Goal: Information Seeking & Learning: Find specific fact

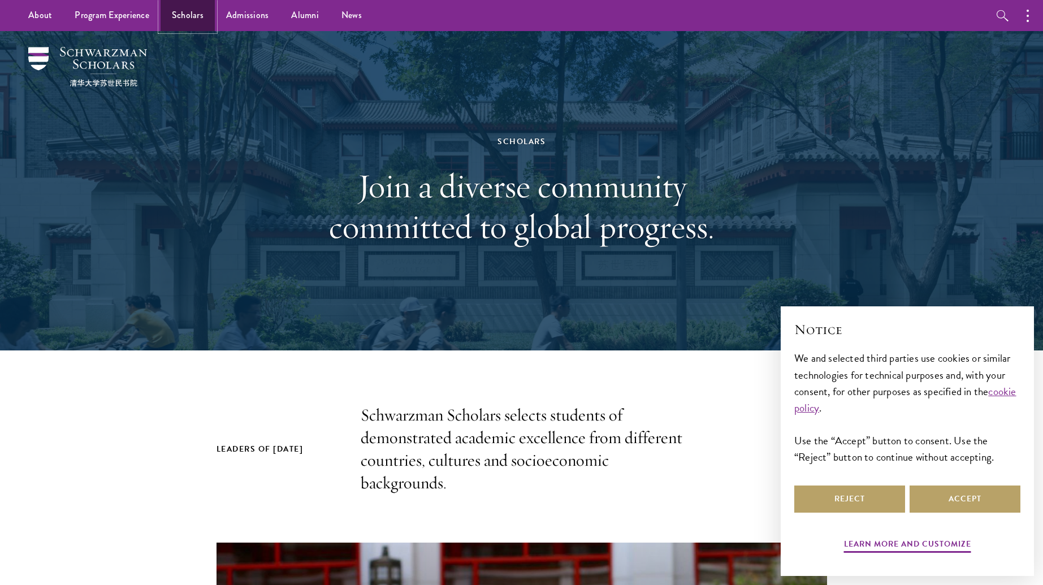
click at [197, 16] on link "Scholars" at bounding box center [188, 15] width 54 height 31
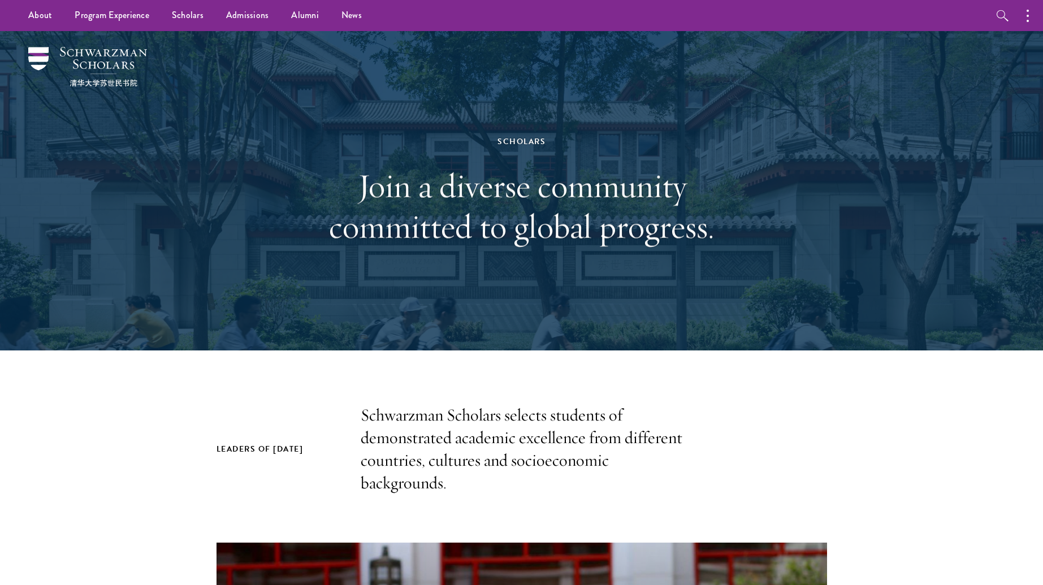
click at [589, 275] on div "Scholars Join a diverse community committed to global progress." at bounding box center [522, 191] width 390 height 226
click at [194, 15] on link "Scholars" at bounding box center [188, 15] width 54 height 31
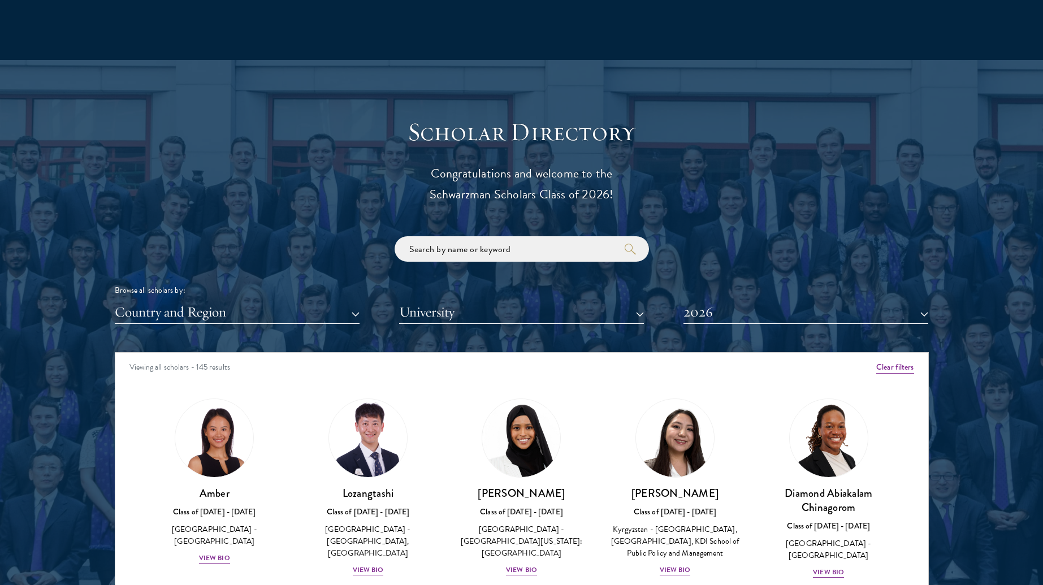
scroll to position [1274, 0]
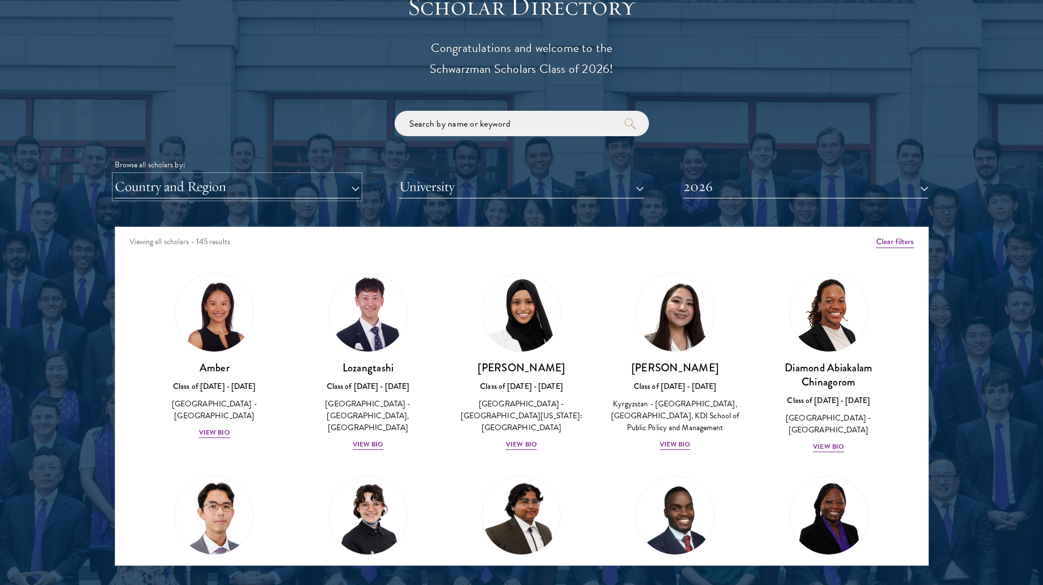
click at [276, 188] on button "Country and Region" at bounding box center [237, 186] width 245 height 23
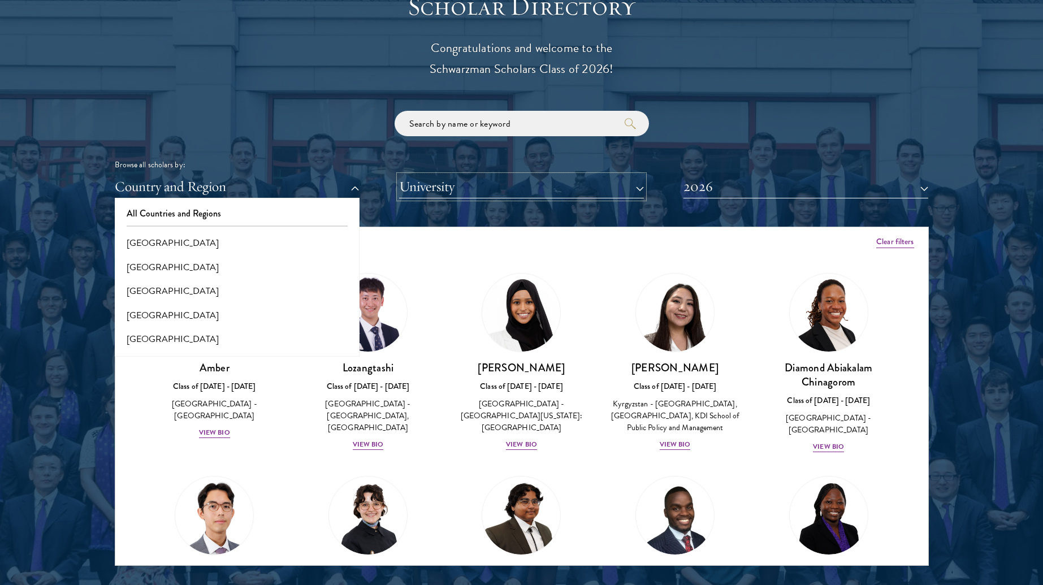
click at [629, 175] on button "University" at bounding box center [521, 186] width 245 height 23
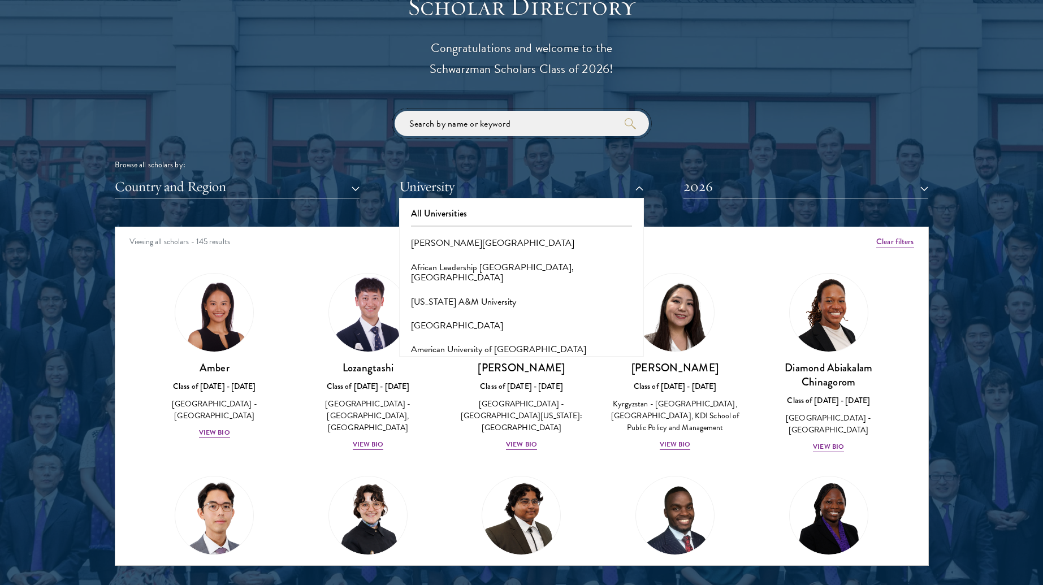
click at [440, 124] on input "search" at bounding box center [522, 123] width 254 height 25
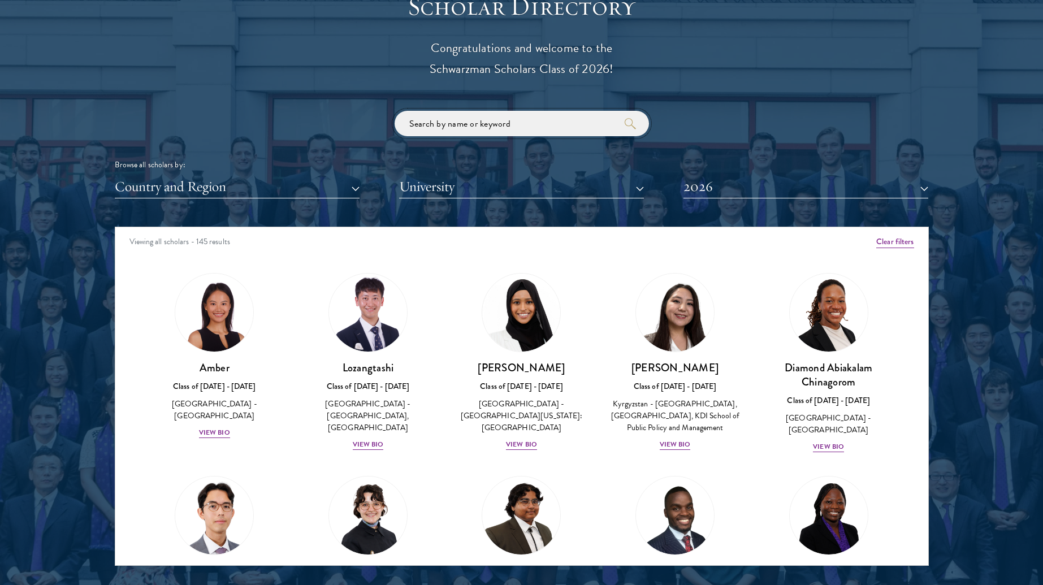
click at [438, 127] on input "search" at bounding box center [522, 123] width 254 height 25
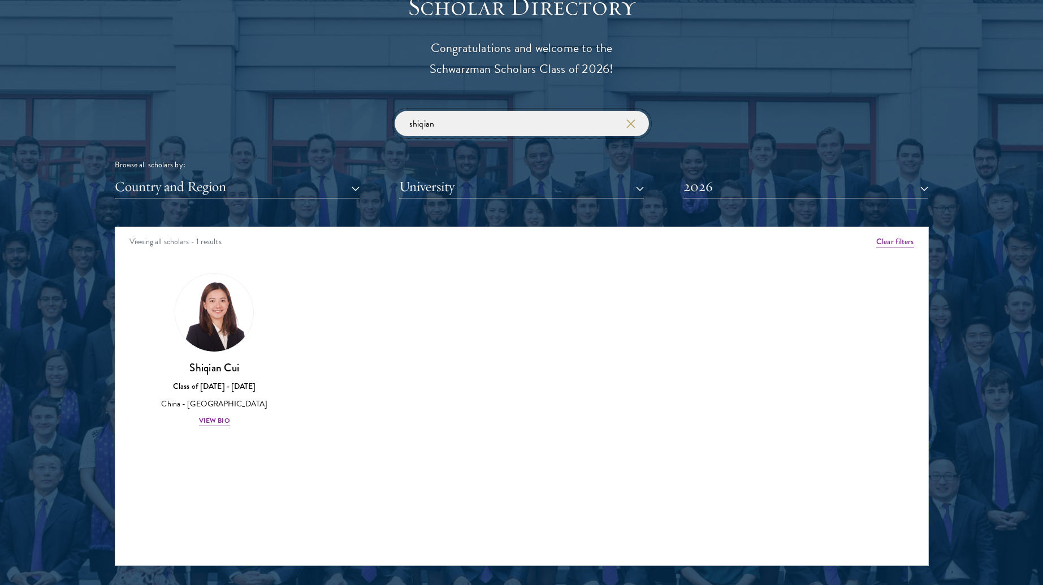
type input "shiqian"
click button "submit" at bounding box center [0, 0] width 0 height 0
click at [216, 418] on div "View Bio" at bounding box center [214, 421] width 31 height 11
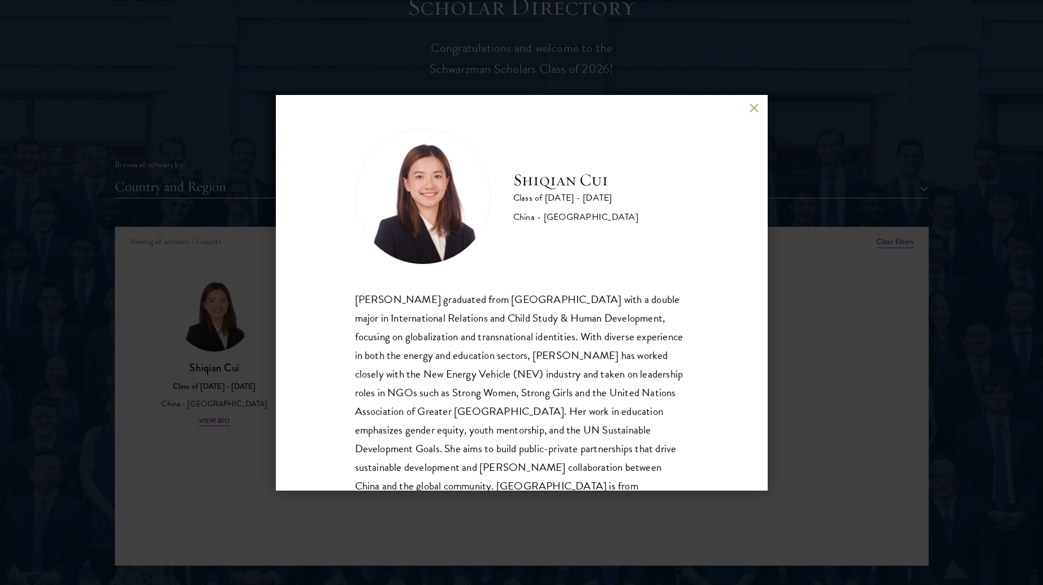
click at [755, 108] on button at bounding box center [755, 108] width 10 height 10
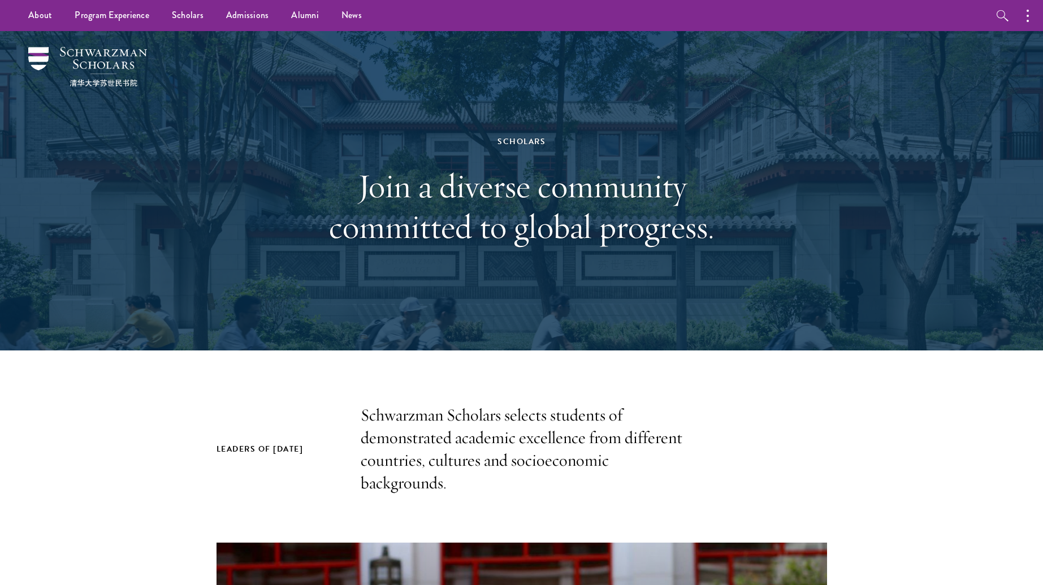
click at [682, 315] on div "Scholars Join a diverse community committed to global progress." at bounding box center [522, 190] width 814 height 319
